Goal: Find specific page/section: Find specific page/section

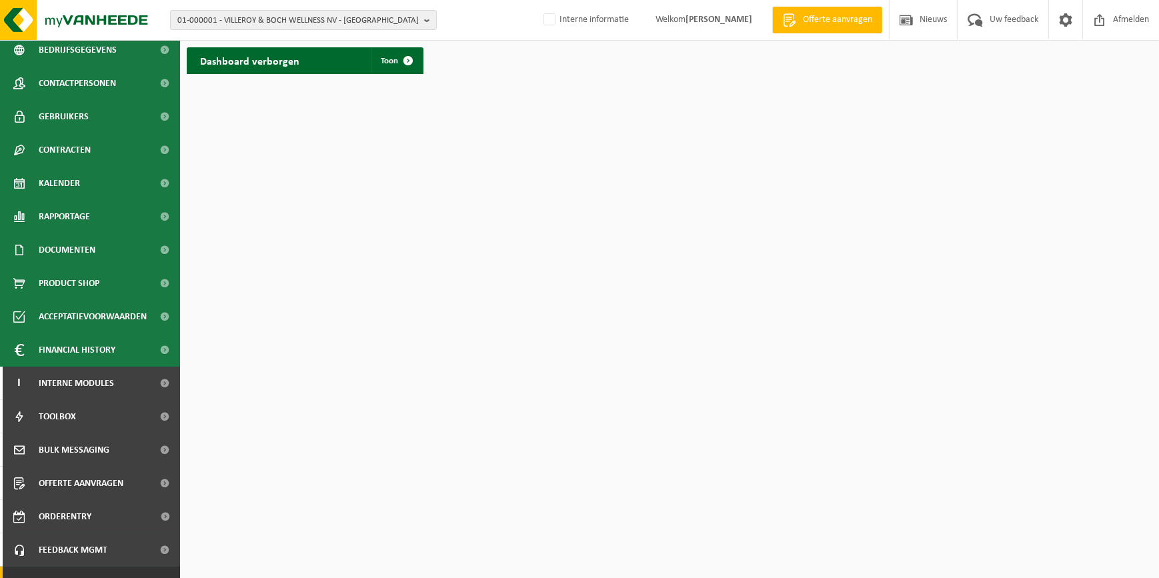
scroll to position [95, 0]
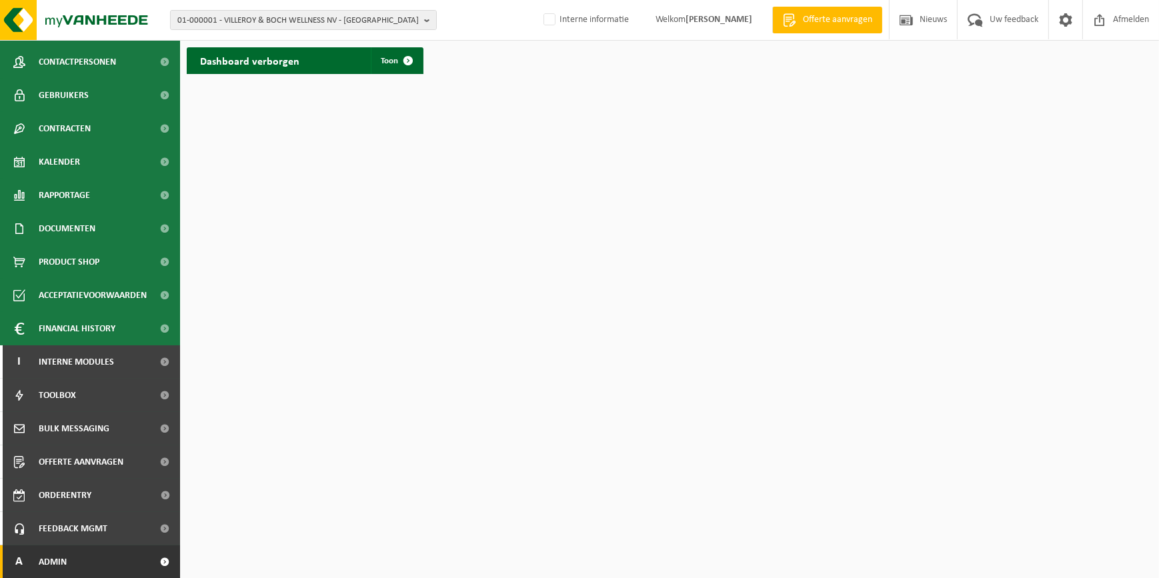
click at [97, 562] on link "A Admin" at bounding box center [90, 562] width 180 height 33
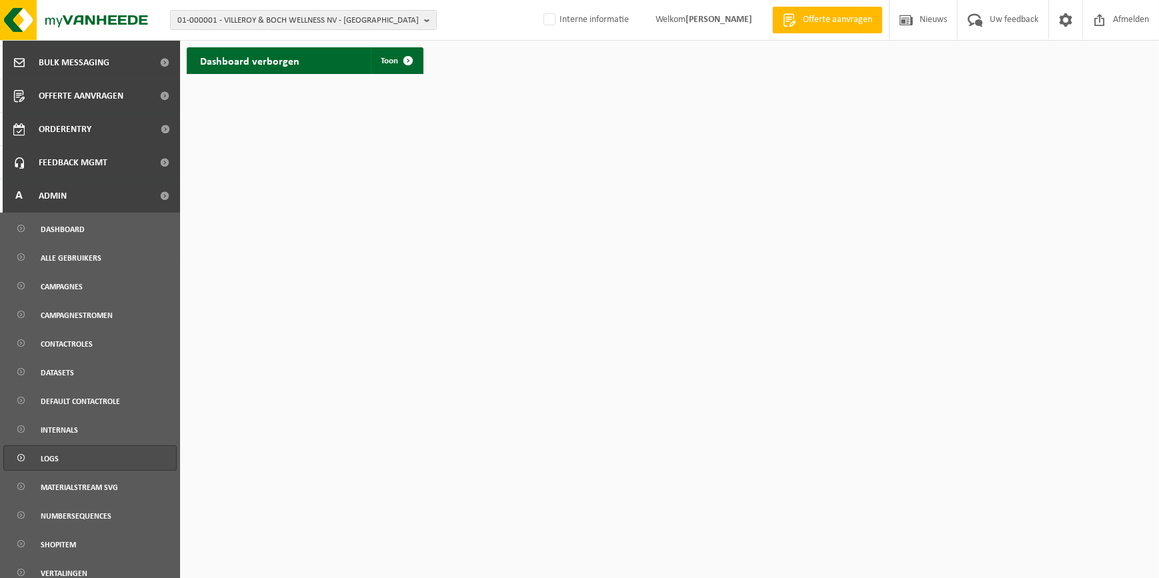
scroll to position [520, 0]
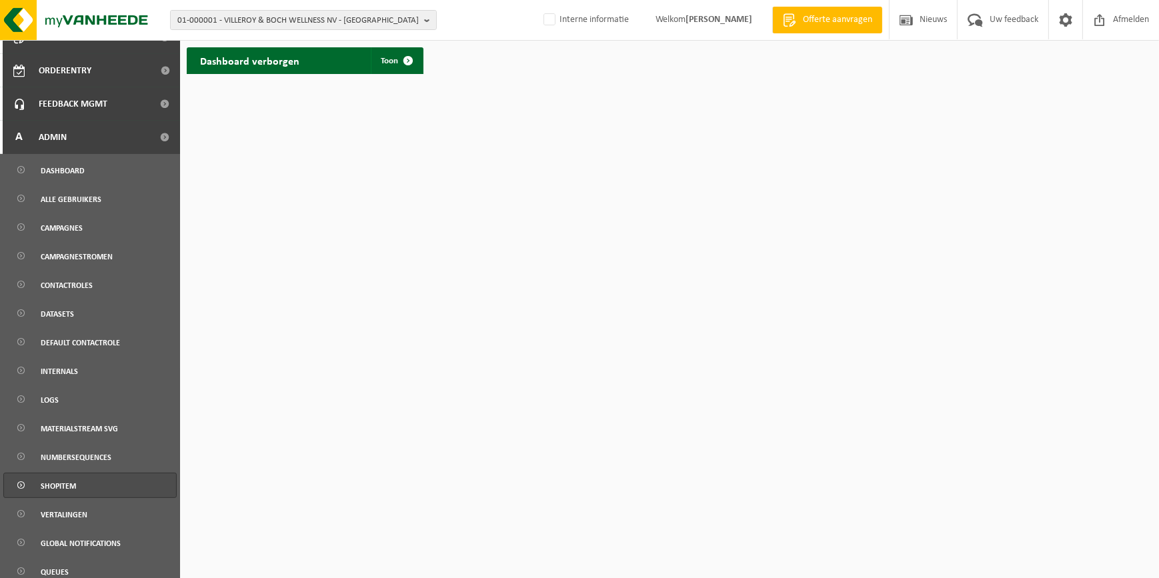
click at [80, 492] on link "Shopitem" at bounding box center [89, 485] width 173 height 25
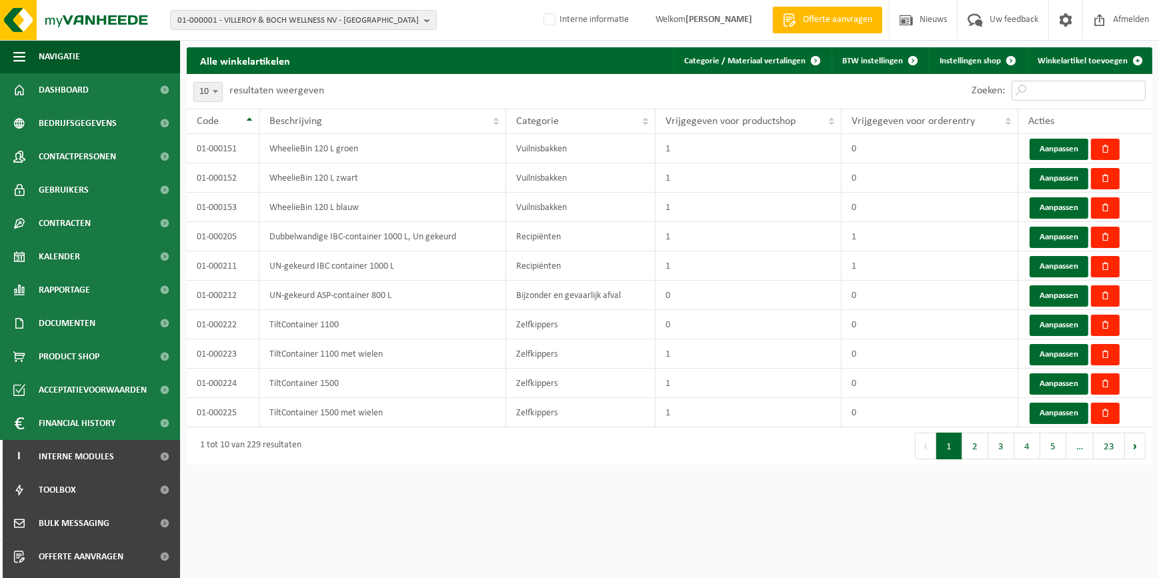
click at [1034, 90] on input "Zoeken:" at bounding box center [1079, 91] width 134 height 20
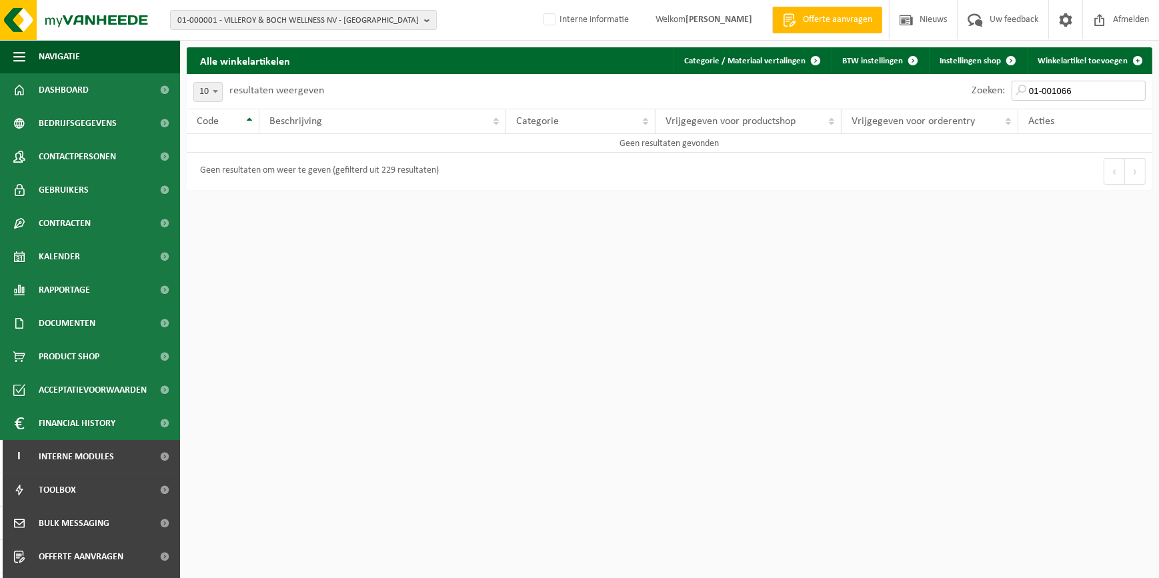
type input "01-001066"
